Goal: Communication & Community: Answer question/provide support

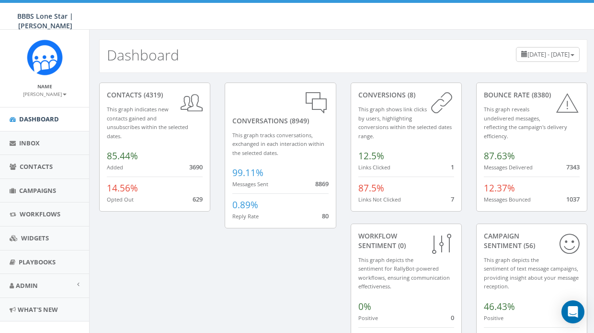
scroll to position [11, 0]
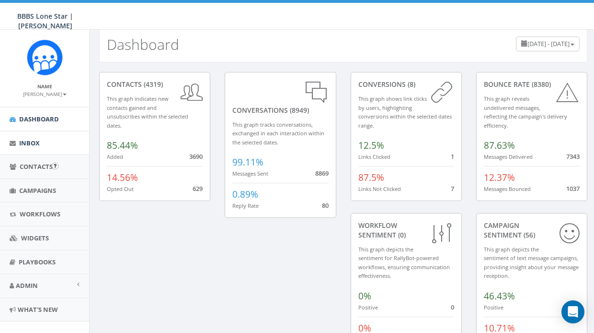
click at [35, 148] on link "Inbox" at bounding box center [44, 142] width 89 height 23
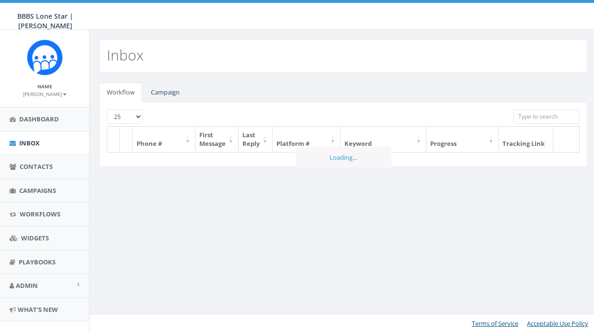
select select
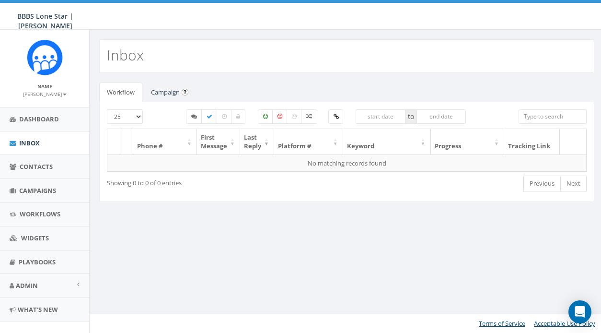
click at [173, 95] on link "Campaign" at bounding box center [165, 92] width 44 height 20
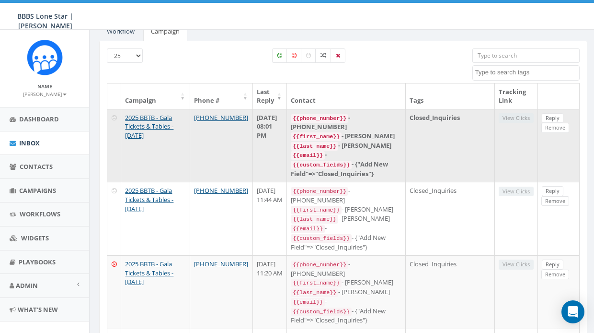
scroll to position [78, 0]
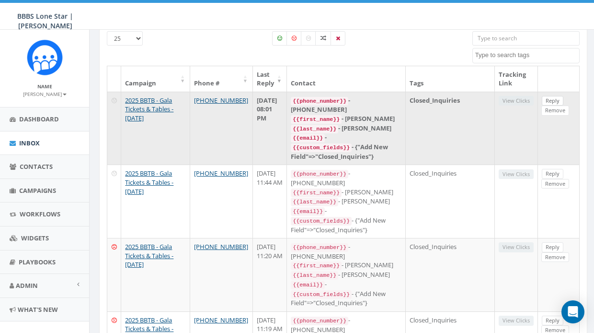
click at [542, 101] on link "Reply" at bounding box center [553, 101] width 22 height 10
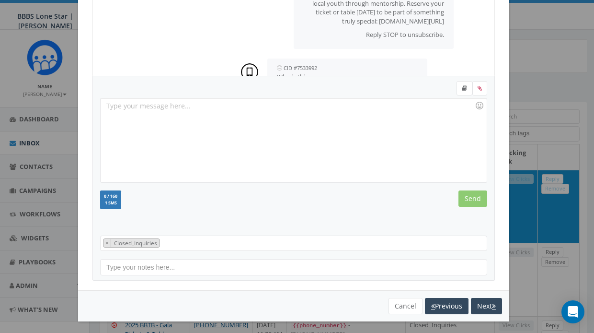
scroll to position [81, 0]
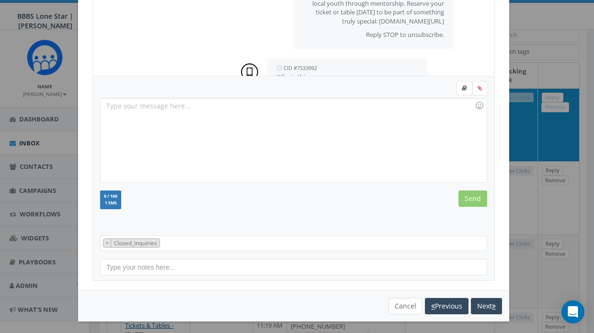
click at [398, 307] on button "Cancel" at bounding box center [406, 306] width 34 height 16
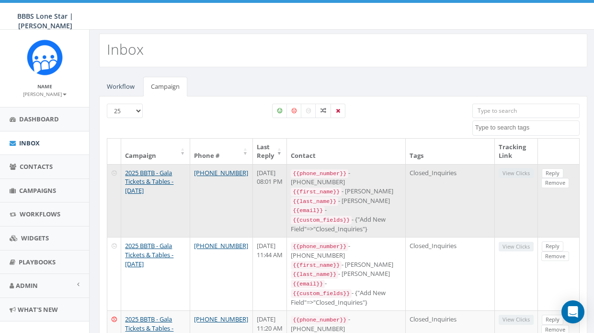
scroll to position [0, 0]
